Goal: Find specific page/section: Find specific page/section

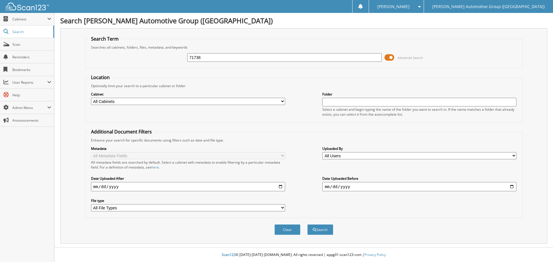
type input "71738"
click at [307, 225] on button "Search" at bounding box center [320, 230] width 26 height 11
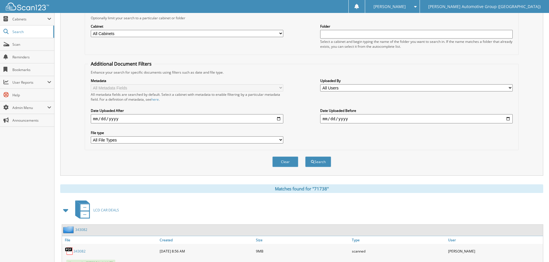
scroll to position [144, 0]
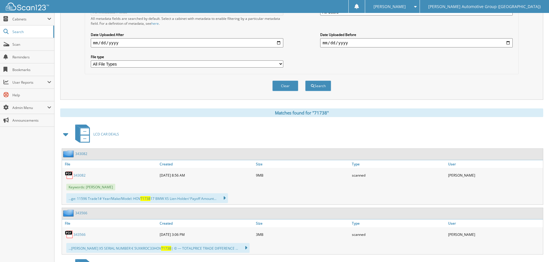
click at [67, 134] on span at bounding box center [66, 134] width 8 height 10
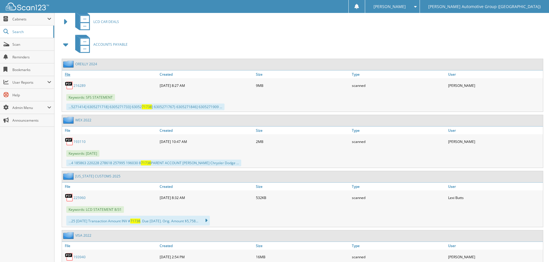
scroll to position [259, 0]
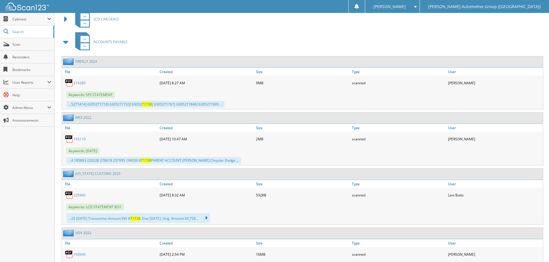
click at [82, 195] on link "225960" at bounding box center [79, 195] width 12 height 5
click at [29, 44] on span "Scan" at bounding box center [31, 44] width 39 height 5
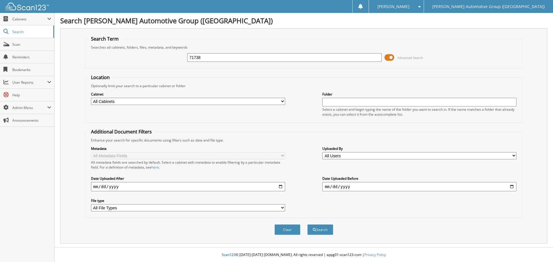
type input "71738"
click at [307, 225] on button "Search" at bounding box center [320, 230] width 26 height 11
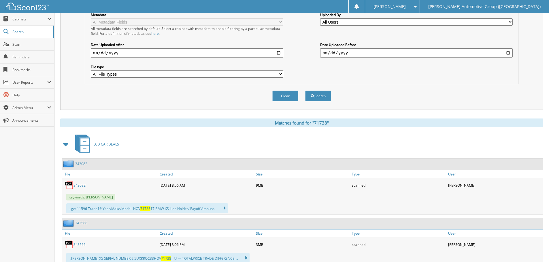
scroll to position [173, 0]
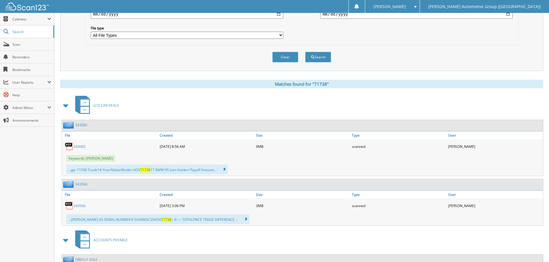
click at [66, 105] on span at bounding box center [66, 106] width 8 height 10
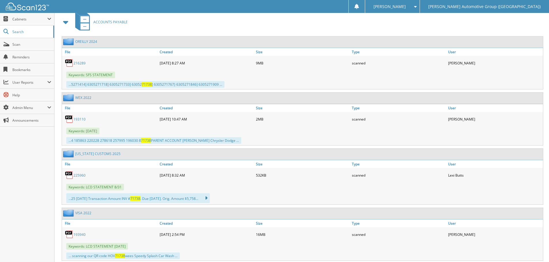
scroll to position [288, 0]
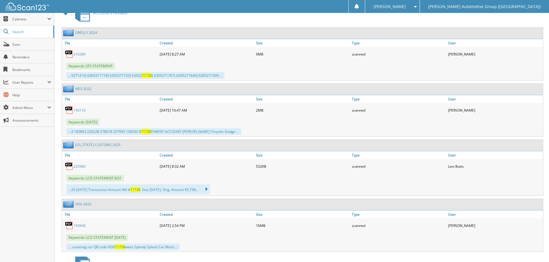
click at [82, 167] on link "225960" at bounding box center [79, 166] width 12 height 5
click at [26, 47] on link "Scan" at bounding box center [27, 44] width 54 height 12
